Goal: Transaction & Acquisition: Book appointment/travel/reservation

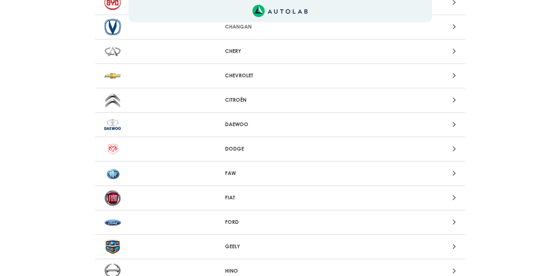
scroll to position [185, 0]
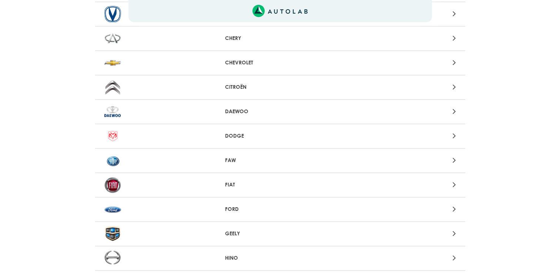
click at [115, 207] on img at bounding box center [112, 209] width 17 height 16
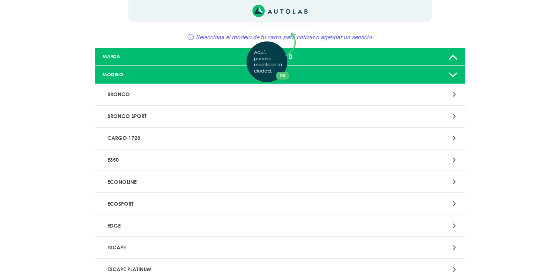
scroll to position [37, 0]
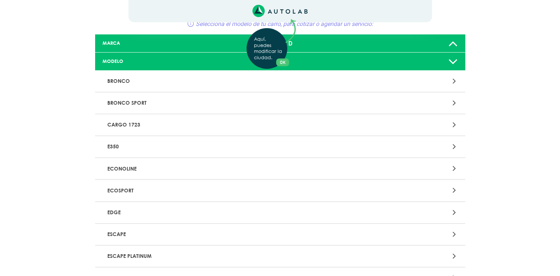
click at [452, 188] on div "Aquí, puedes modificar la ciudad. OK .aex,.bex{fill:none!important;stroke:#50c4…" at bounding box center [280, 101] width 560 height 276
click at [130, 189] on p "ECOSPORT" at bounding box center [219, 190] width 230 height 14
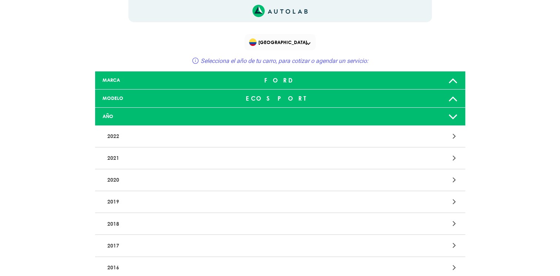
click at [114, 178] on p "2020" at bounding box center [219, 180] width 230 height 14
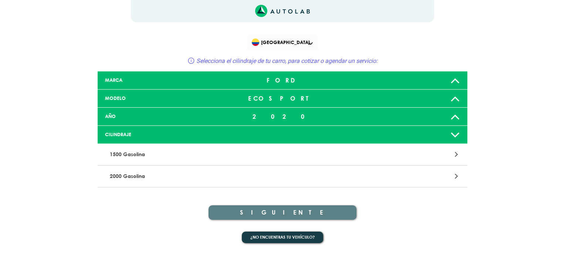
click at [129, 175] on p "2000 Gasolina" at bounding box center [222, 176] width 230 height 14
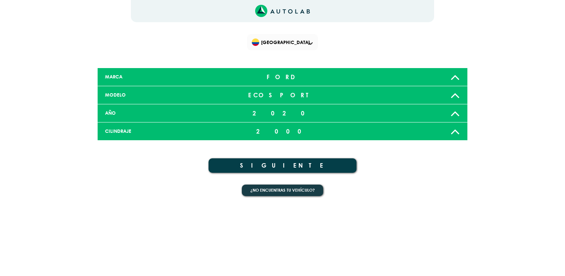
click at [284, 164] on button "SIGUIENTE" at bounding box center [283, 165] width 148 height 14
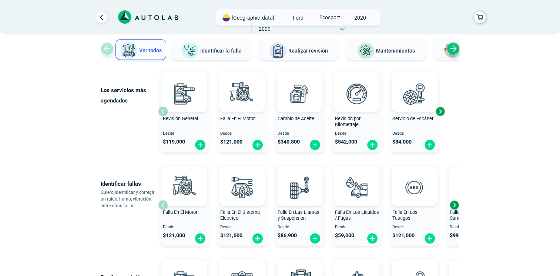
scroll to position [74, 0]
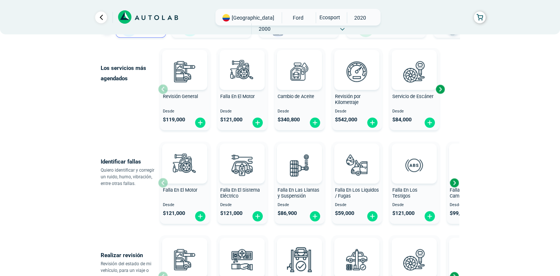
click at [291, 191] on span "Falla En Las Llantas y Suspensión" at bounding box center [298, 193] width 42 height 12
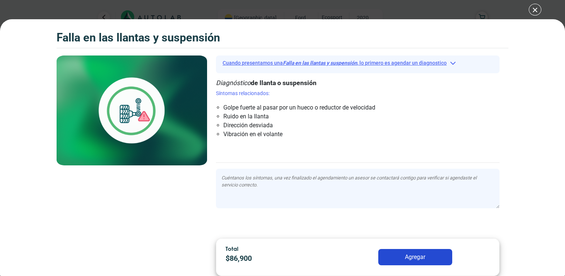
click at [451, 63] on button "Cuando presentamos una Falla en las llantas y suspensión , lo primero es agenda…" at bounding box center [358, 62] width 284 height 11
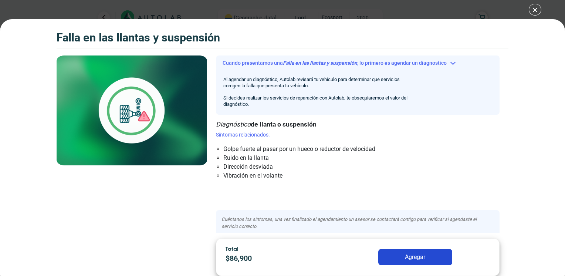
click at [532, 10] on div "Falla en las llantas y suspensión Falla en las llantas y suspensión Cuando pres…" at bounding box center [282, 138] width 565 height 276
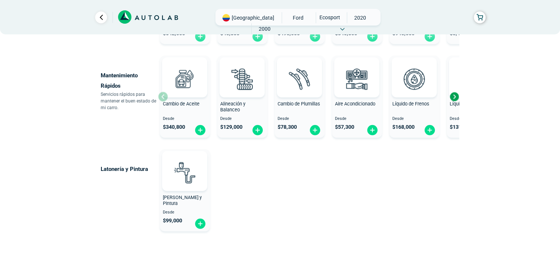
scroll to position [444, 0]
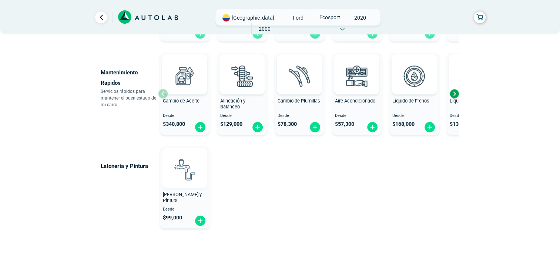
click at [188, 178] on img at bounding box center [184, 169] width 33 height 33
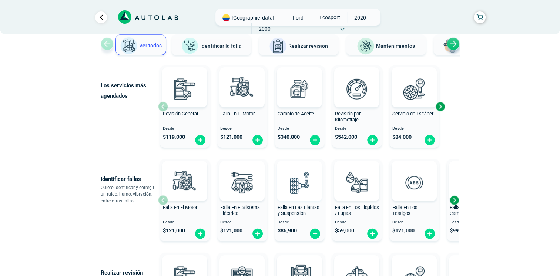
scroll to position [37, 0]
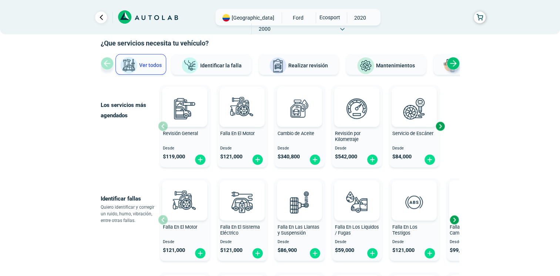
click at [441, 128] on div "Next slide" at bounding box center [439, 126] width 11 height 11
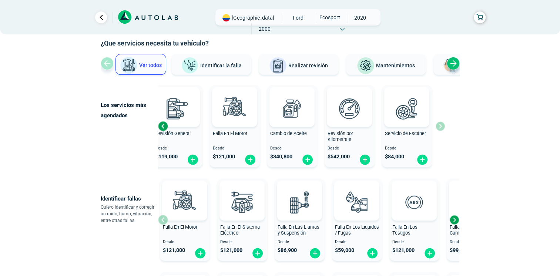
click at [441, 128] on div "Revisión General Desde $ 119,000 Falla En El Motor Desde $ 121,000 Cambio de Ac…" at bounding box center [301, 126] width 287 height 88
click at [297, 65] on span "Realizar revisión" at bounding box center [308, 66] width 40 height 6
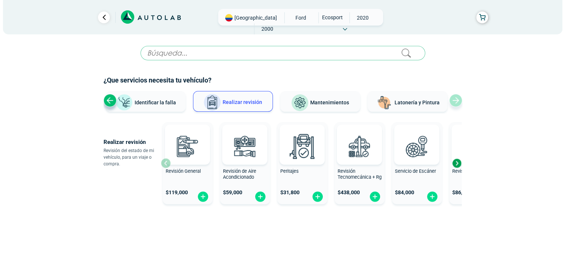
scroll to position [0, 0]
click at [457, 163] on div "Next slide" at bounding box center [456, 163] width 11 height 11
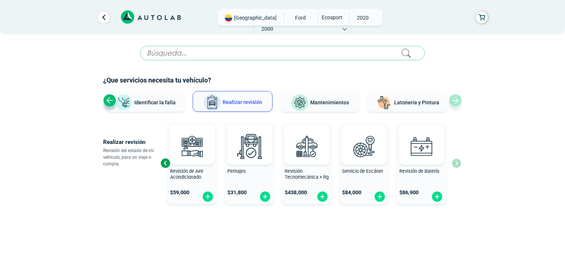
click at [170, 55] on input "text" at bounding box center [282, 53] width 285 height 14
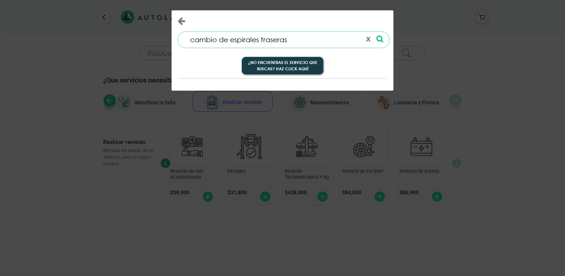
type input "cambio de espirales traseras"
click at [384, 39] on div "cambio de espirales traseras 0 results are available, use up and down arrow key…" at bounding box center [283, 40] width 211 height 16
click at [381, 40] on icon at bounding box center [380, 39] width 7 height 8
click at [378, 37] on icon at bounding box center [380, 39] width 7 height 8
click at [291, 65] on button "¿No encuentras el servicio que buscas? Haz click aquí" at bounding box center [282, 66] width 81 height 18
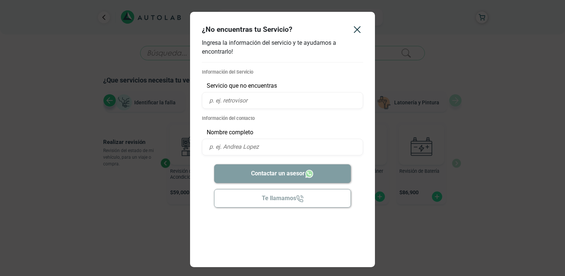
click at [227, 104] on input "text" at bounding box center [282, 100] width 161 height 17
type input "cambio de espirales traseras"
click at [243, 147] on input "text" at bounding box center [282, 147] width 161 height 17
type input "[PERSON_NAME]"
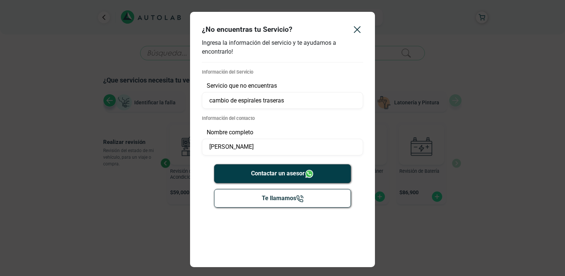
click at [287, 174] on button "Contactar un asesor" at bounding box center [282, 173] width 137 height 19
click at [357, 30] on icon "Close" at bounding box center [357, 30] width 6 height 6
